Goal: Navigation & Orientation: Find specific page/section

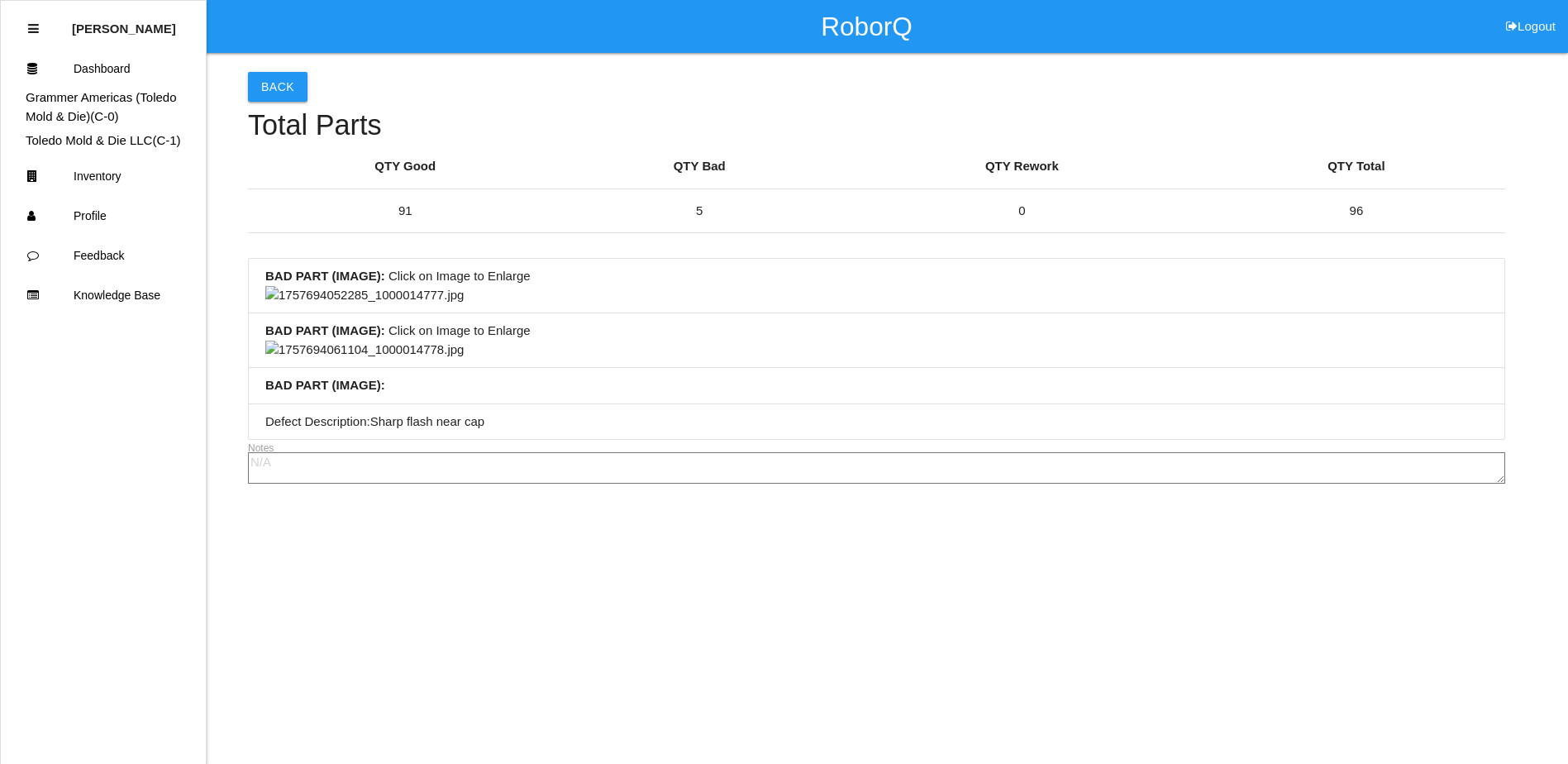
click at [277, 72] on button "Back" at bounding box center [278, 87] width 60 height 29
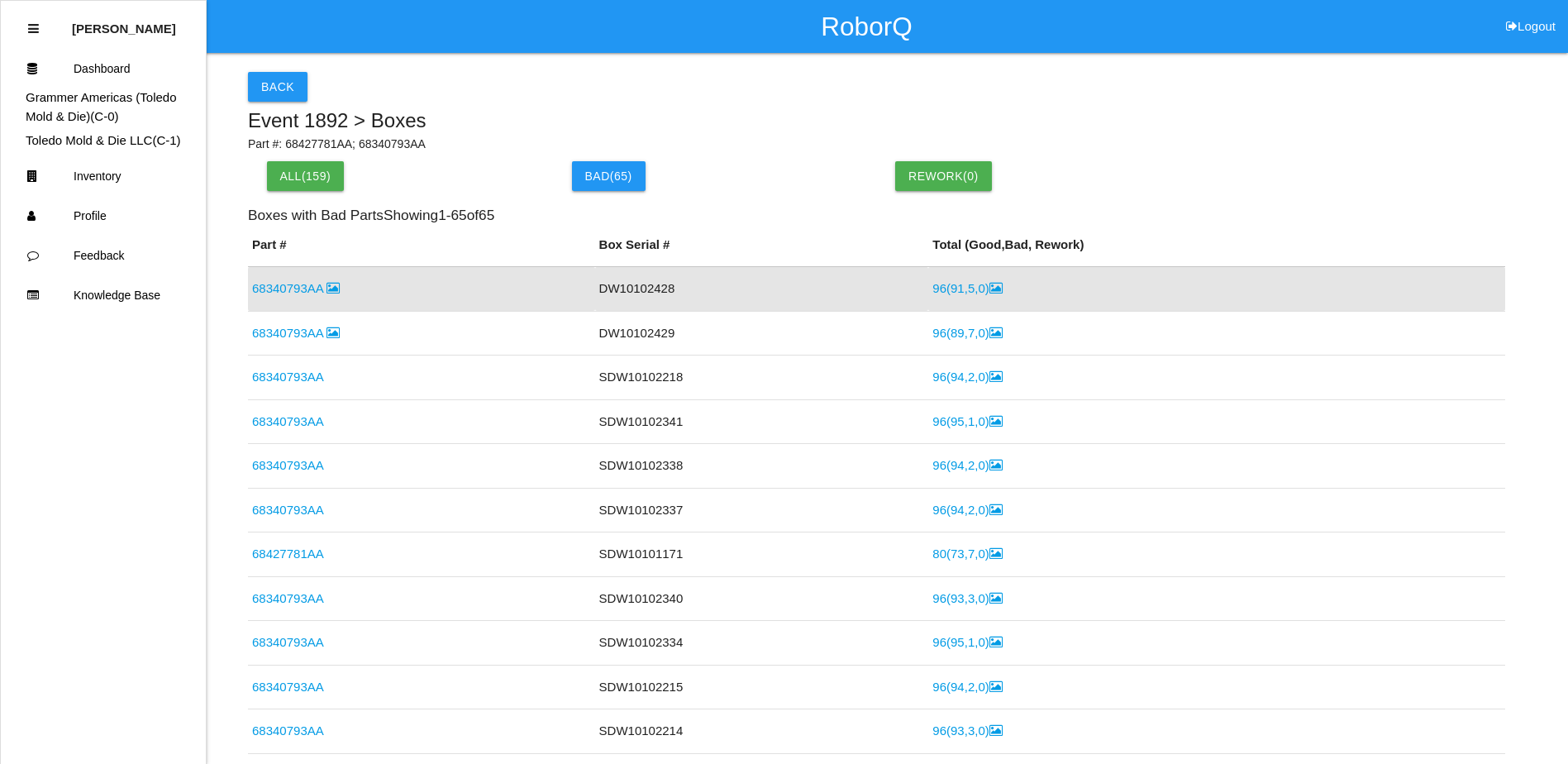
click at [587, 105] on div "Back Event 1892 > Boxes Part #: 68427781AA; 68340793AA All( 159 ) Bad ( 65 ) Re…" at bounding box center [877, 431] width 1258 height 756
drag, startPoint x: 762, startPoint y: 104, endPoint x: 740, endPoint y: 105, distance: 22.0
click at [743, 102] on div "Back Event 1892 > Boxes Part #: 68427781AA; 68340793AA All( 159 ) Bad ( 65 ) Re…" at bounding box center [877, 431] width 1258 height 756
click at [775, 346] on td "DW10102429" at bounding box center [762, 333] width 334 height 45
click at [772, 284] on td "DW10102428" at bounding box center [762, 289] width 334 height 45
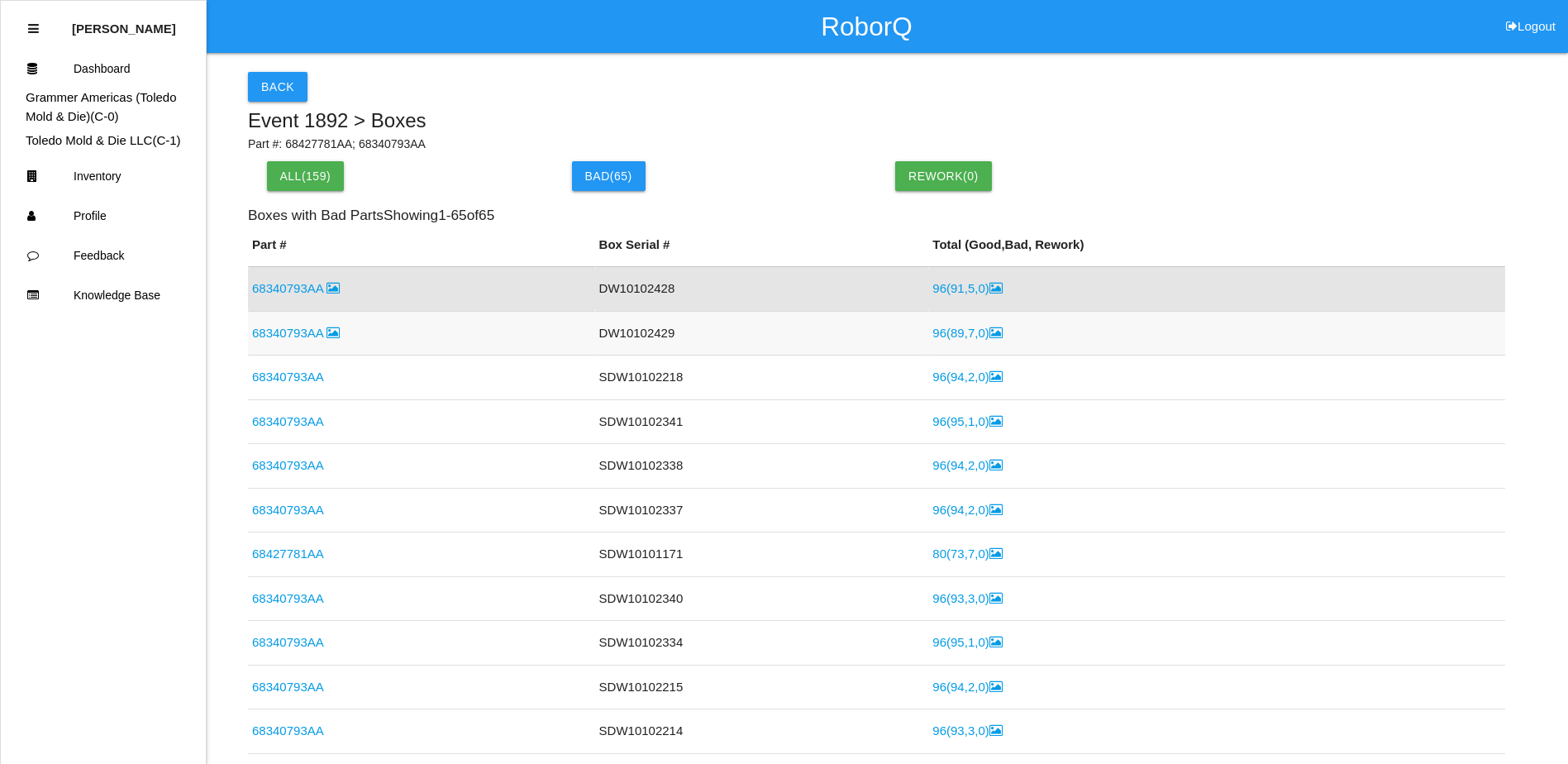
click at [754, 344] on td "DW10102429" at bounding box center [762, 333] width 334 height 45
click at [546, 335] on td "68340793AA" at bounding box center [421, 333] width 347 height 45
click at [438, 300] on td "68340793AA" at bounding box center [421, 289] width 347 height 45
click at [729, 123] on h5 "Event 1892 > Boxes" at bounding box center [877, 120] width 1258 height 21
drag, startPoint x: 789, startPoint y: 87, endPoint x: 668, endPoint y: 82, distance: 121.1
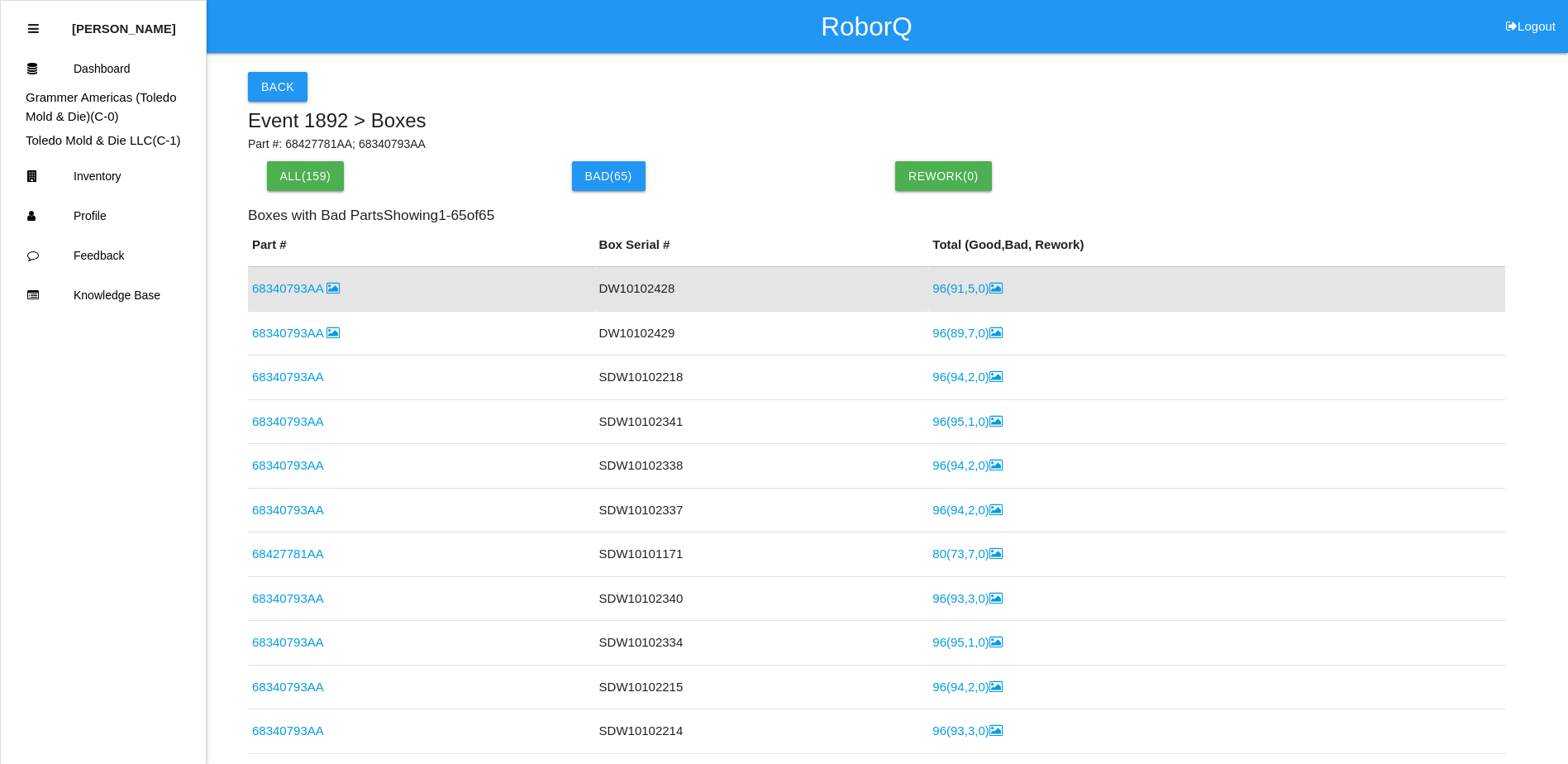
click at [671, 82] on div "Back" at bounding box center [877, 87] width 1258 height 29
